Goal: Information Seeking & Learning: Learn about a topic

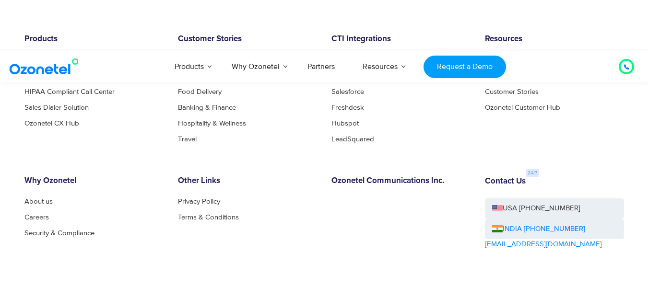
scroll to position [5323, 0]
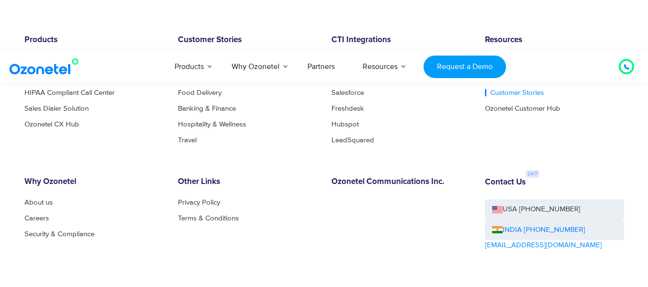
click at [500, 90] on link "Customer Stories" at bounding box center [514, 92] width 59 height 7
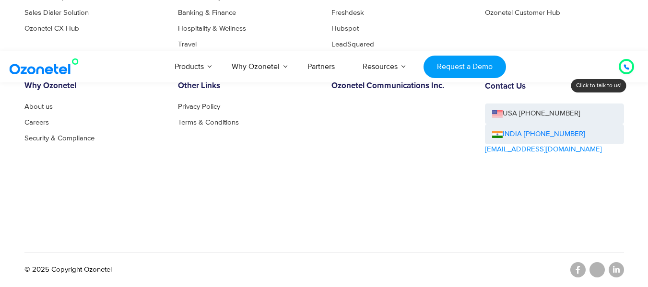
scroll to position [668, 0]
